Goal: Task Accomplishment & Management: Use online tool/utility

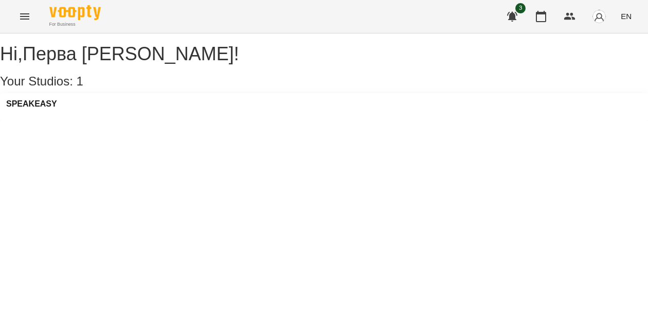
click at [32, 15] on button "Menu" at bounding box center [24, 16] width 25 height 25
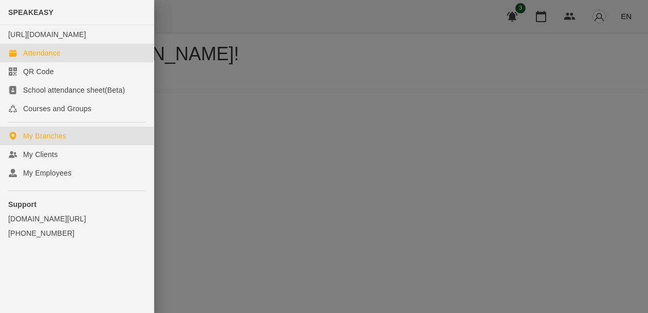
click at [34, 58] on div "Attendance" at bounding box center [42, 53] width 38 height 10
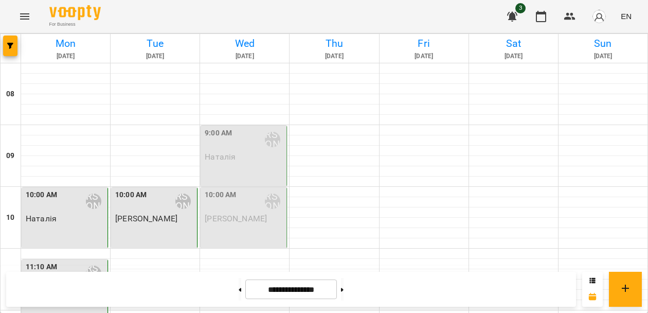
click at [215, 142] on div "9:00 AM" at bounding box center [218, 140] width 27 height 24
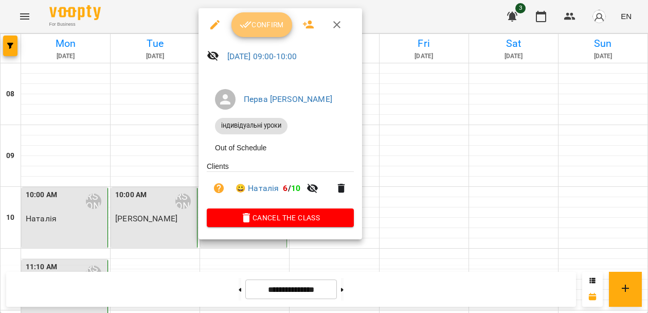
click at [266, 22] on span "Confirm" at bounding box center [262, 25] width 44 height 12
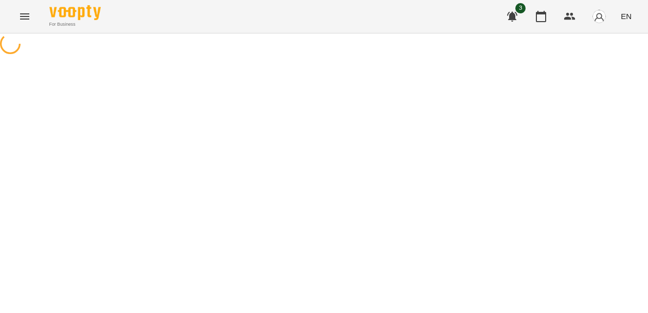
click at [24, 13] on icon "Menu" at bounding box center [24, 16] width 9 height 6
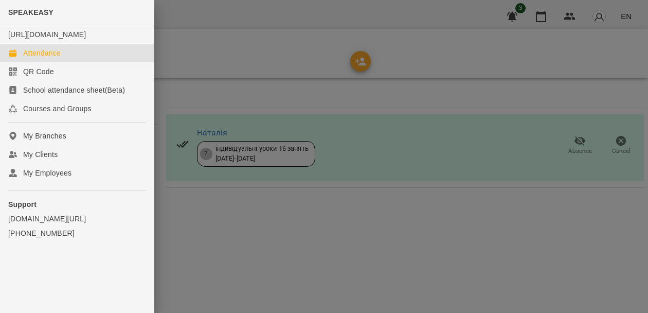
click at [38, 58] on div "Attendance" at bounding box center [42, 53] width 38 height 10
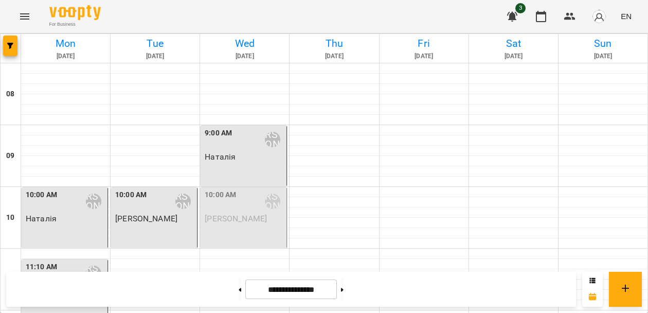
click at [252, 212] on div "10:00 AM [PERSON_NAME]" at bounding box center [245, 201] width 80 height 24
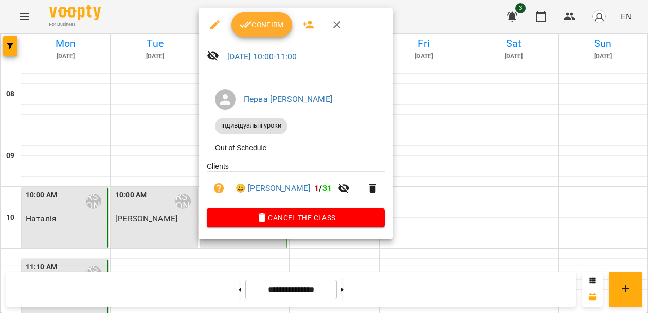
click at [259, 28] on span "Confirm" at bounding box center [262, 25] width 44 height 12
